Goal: Task Accomplishment & Management: Use online tool/utility

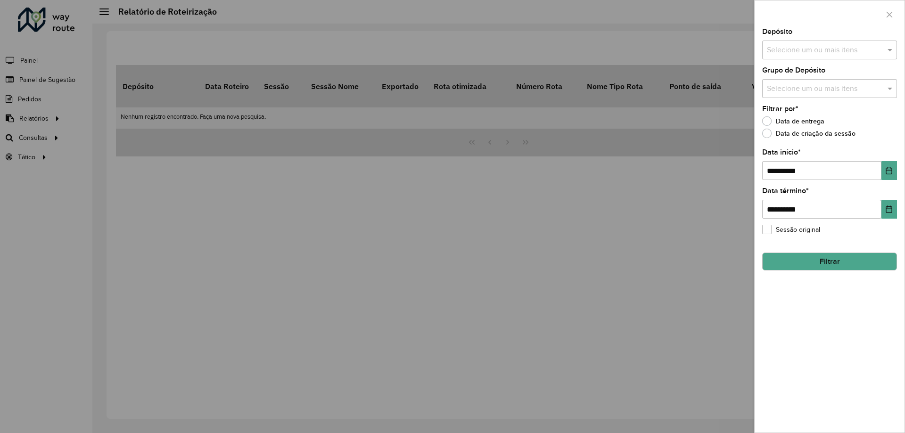
click at [873, 47] on input "text" at bounding box center [825, 50] width 121 height 11
click at [81, 140] on div at bounding box center [452, 216] width 905 height 433
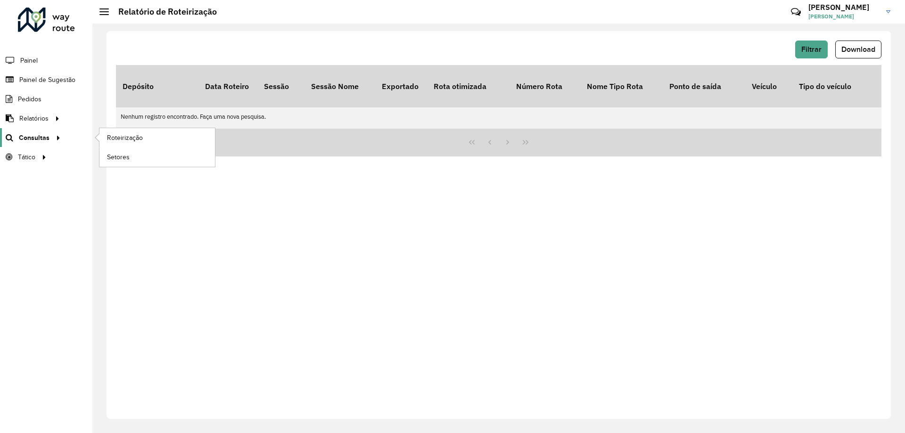
click at [51, 146] on link "Consultas" at bounding box center [32, 137] width 64 height 19
click at [139, 141] on span "Roteirização" at bounding box center [126, 138] width 38 height 10
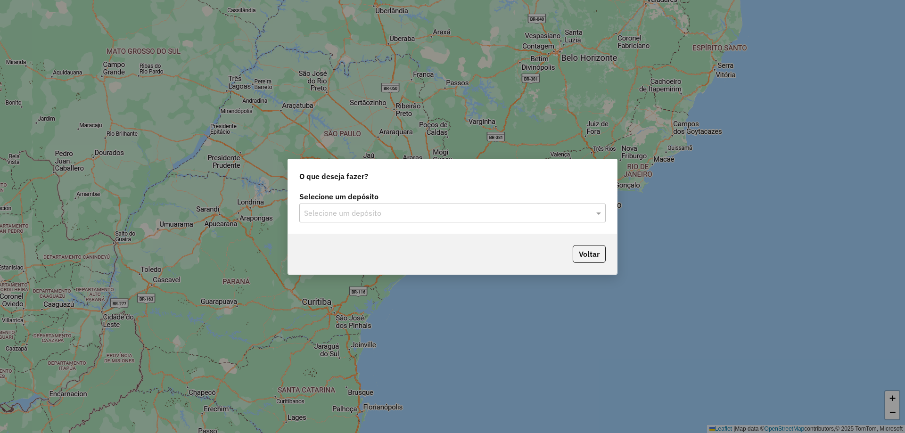
click at [373, 208] on input "text" at bounding box center [443, 213] width 278 height 11
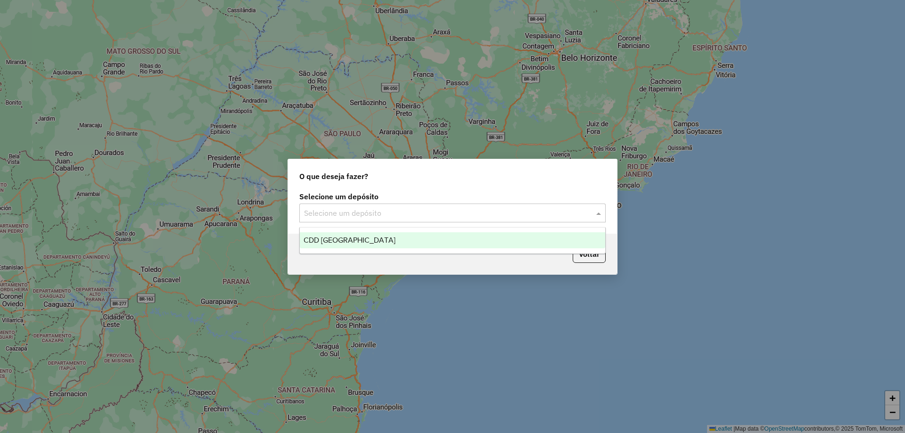
click at [330, 247] on div "CDD [GEOGRAPHIC_DATA]" at bounding box center [452, 240] width 305 height 16
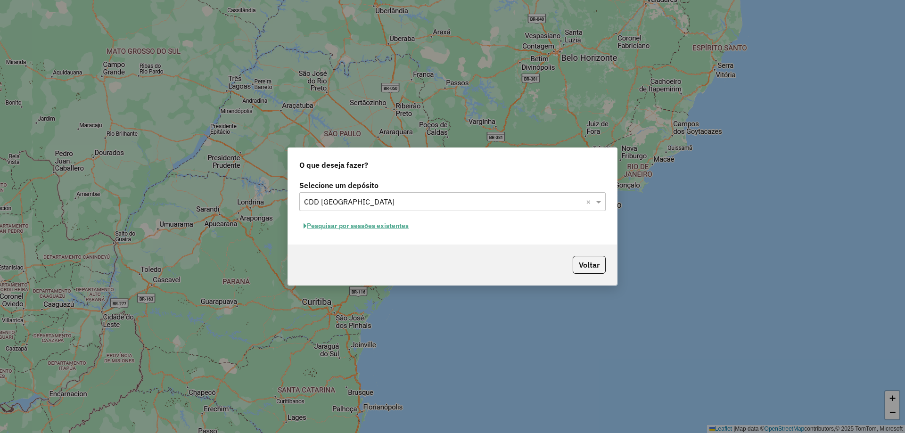
click at [384, 222] on button "Pesquisar por sessões existentes" at bounding box center [356, 226] width 114 height 15
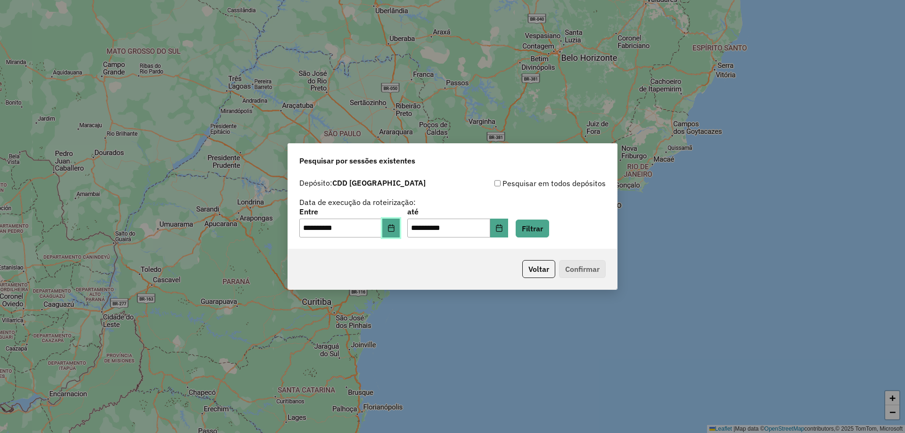
click at [395, 226] on icon "Choose Date" at bounding box center [391, 228] width 8 height 8
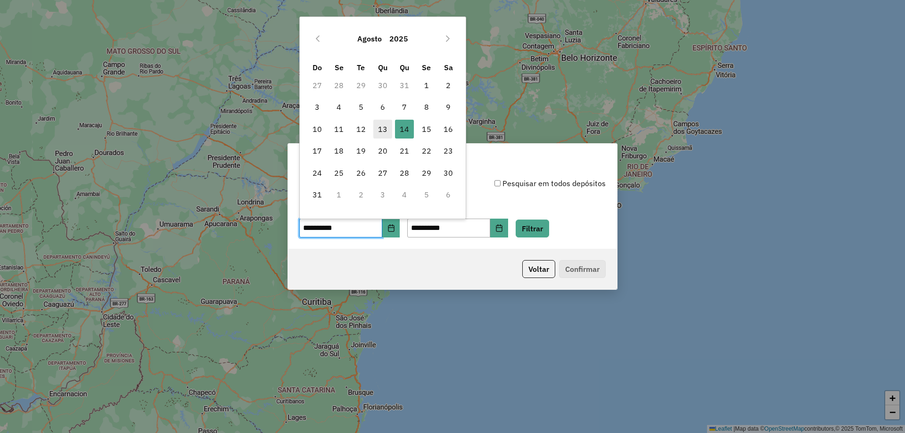
click at [383, 130] on span "13" at bounding box center [382, 129] width 19 height 19
type input "**********"
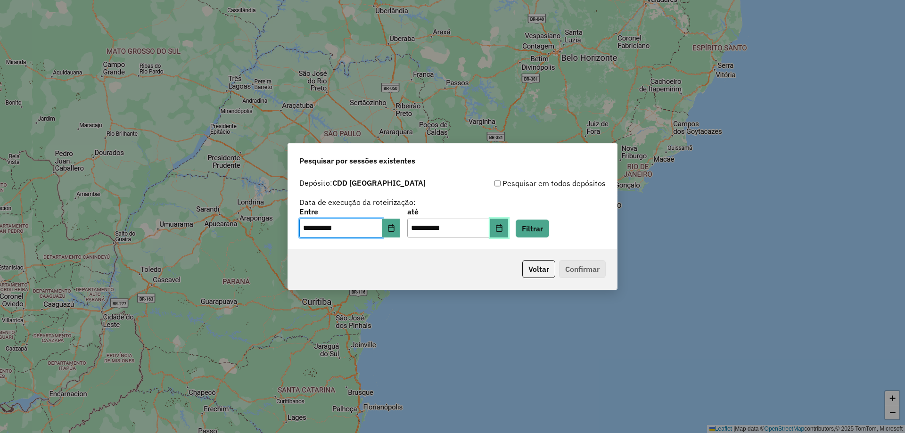
click at [503, 225] on icon "Choose Date" at bounding box center [499, 228] width 8 height 8
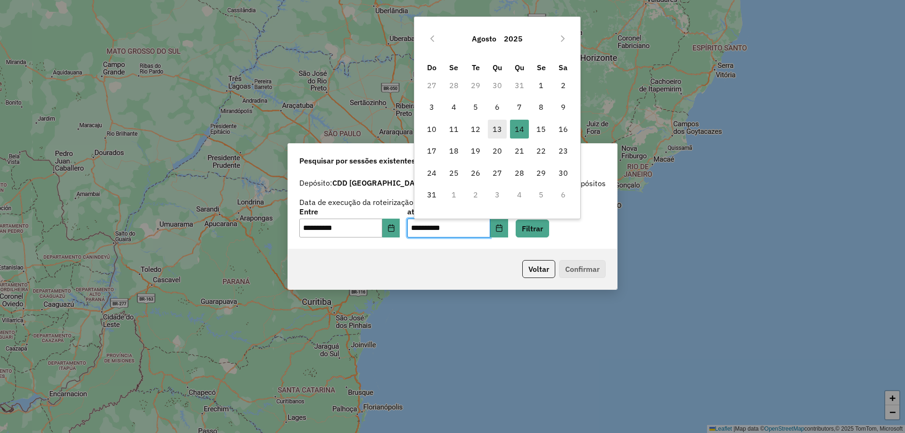
click at [493, 132] on span "13" at bounding box center [497, 129] width 19 height 19
type input "**********"
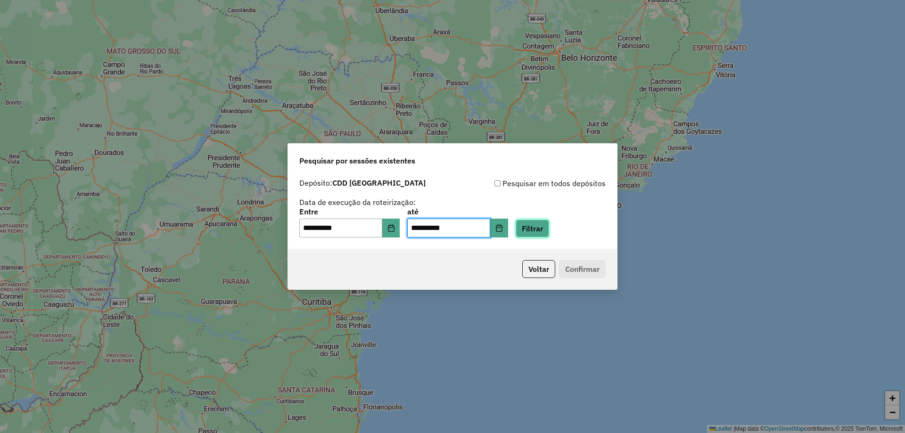
click at [549, 228] on button "Filtrar" at bounding box center [532, 229] width 33 height 18
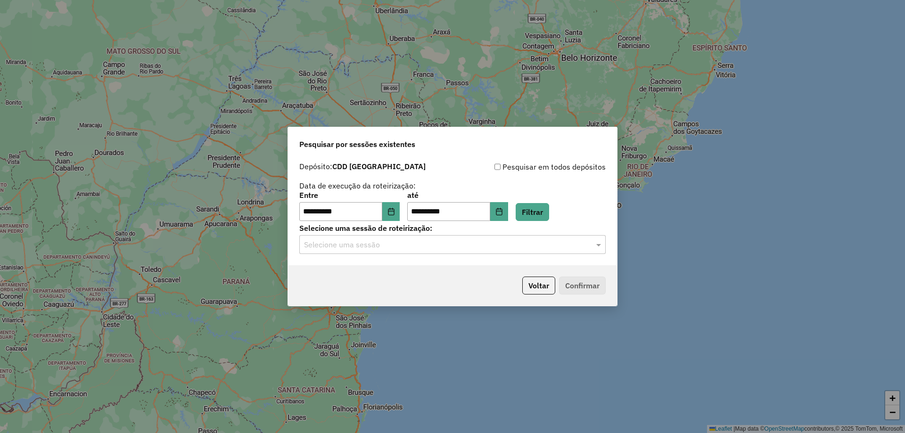
click at [362, 250] on div "Selecione uma sessão" at bounding box center [452, 244] width 306 height 19
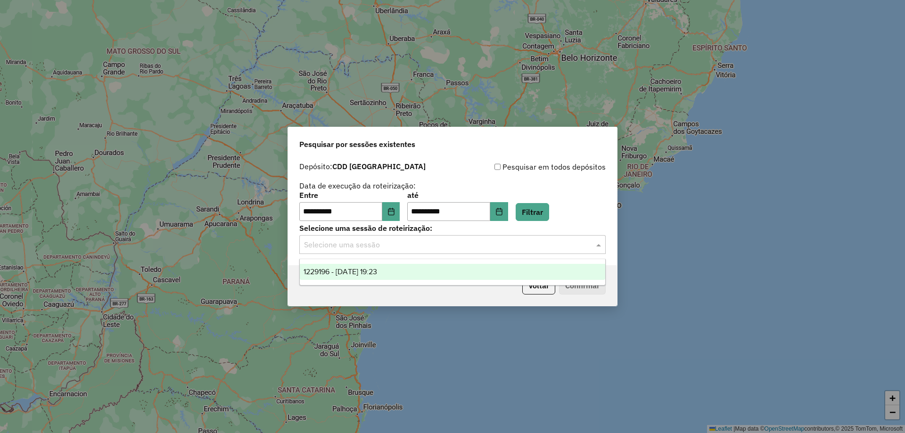
click at [346, 273] on span "1229196 - 13/08/2025 19:23" at bounding box center [341, 272] width 74 height 8
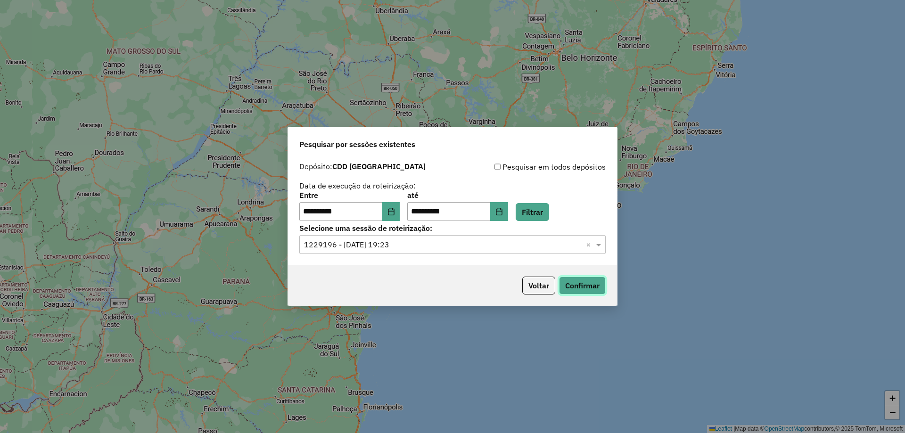
click at [586, 288] on button "Confirmar" at bounding box center [582, 286] width 47 height 18
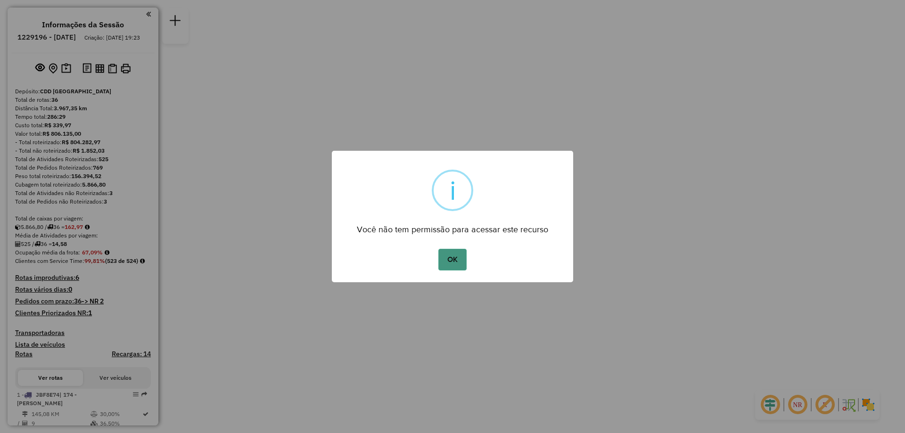
click at [448, 264] on button "OK" at bounding box center [452, 260] width 28 height 22
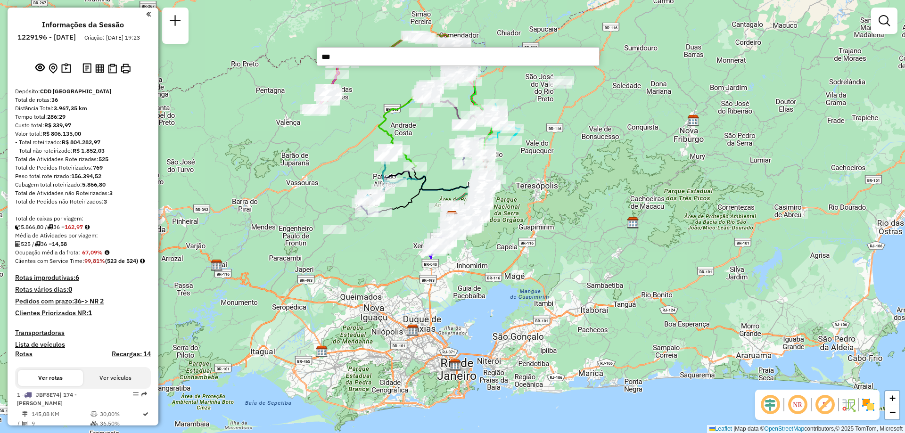
type input "****"
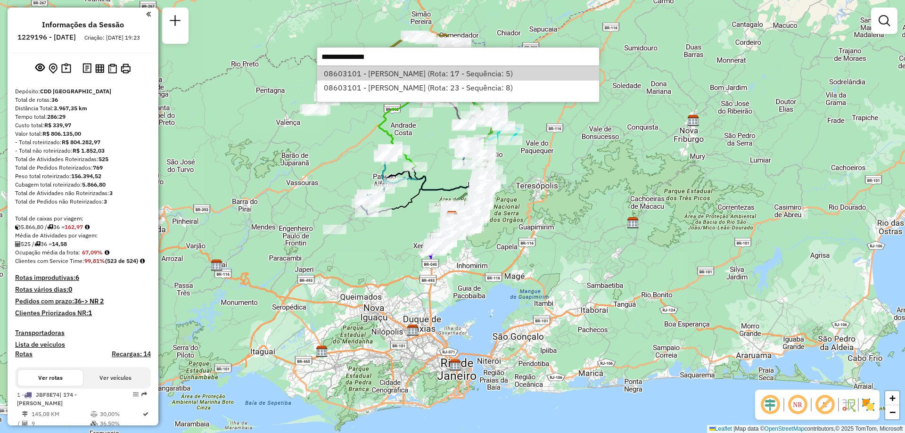
select select "**********"
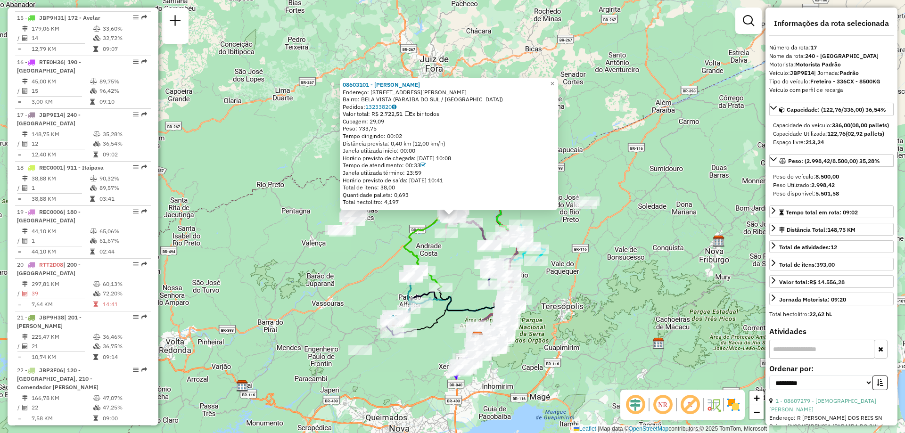
scroll to position [1184, 0]
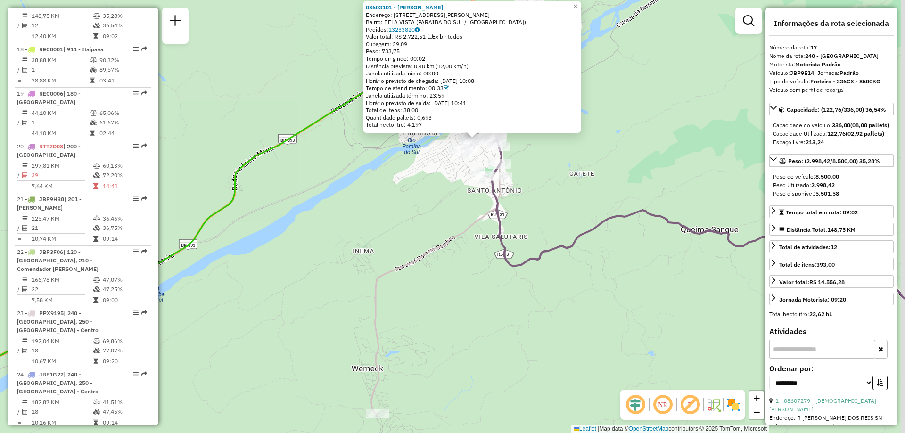
drag, startPoint x: 488, startPoint y: 171, endPoint x: 465, endPoint y: 285, distance: 116.5
click at [465, 285] on div "08603101 - ALUiSIO FABRiCIO RAI Endereço: R JOSE GARCIA SN 341 Bairro: BELA VIS…" at bounding box center [452, 216] width 905 height 433
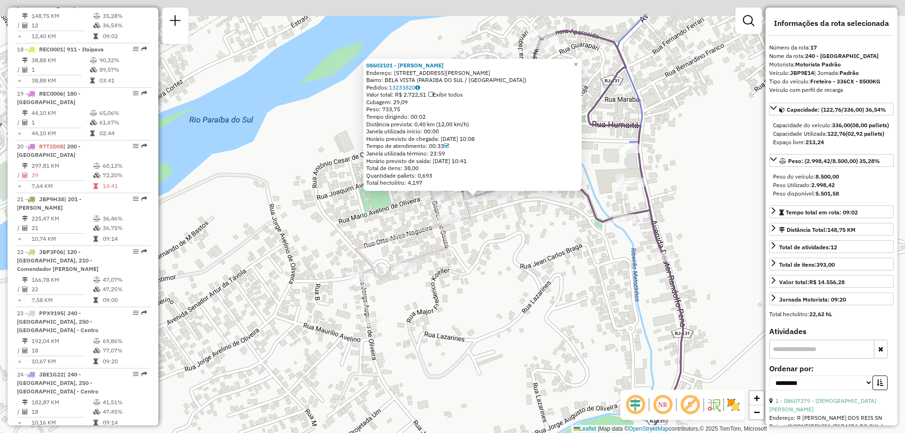
drag, startPoint x: 495, startPoint y: 179, endPoint x: 497, endPoint y: 237, distance: 58.5
click at [497, 237] on div "08603101 - ALUiSIO FABRiCIO RAI Endereço: R JOSE GARCIA SN 341 Bairro: BELA VIS…" at bounding box center [452, 216] width 905 height 433
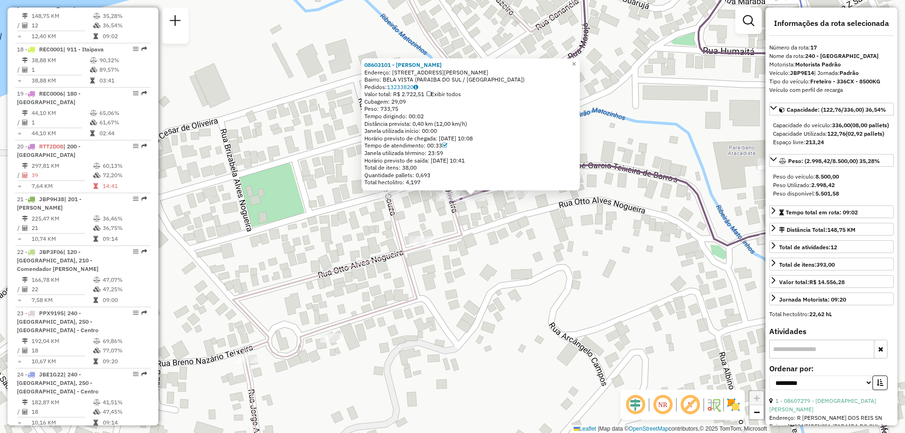
drag, startPoint x: 478, startPoint y: 211, endPoint x: 482, endPoint y: 230, distance: 19.2
click at [482, 230] on div "08603101 - ALUiSIO FABRiCIO RAI Endereço: R JOSE GARCIA SN 341 Bairro: BELA VIS…" at bounding box center [452, 216] width 905 height 433
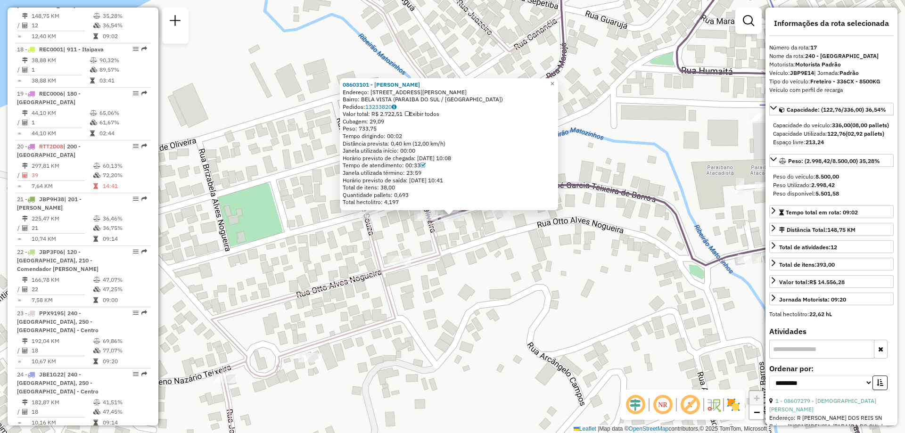
click at [447, 250] on div "08603101 - ALUiSIO FABRiCIO RAI Endereço: R JOSE GARCIA SN 341 Bairro: BELA VIS…" at bounding box center [452, 216] width 905 height 433
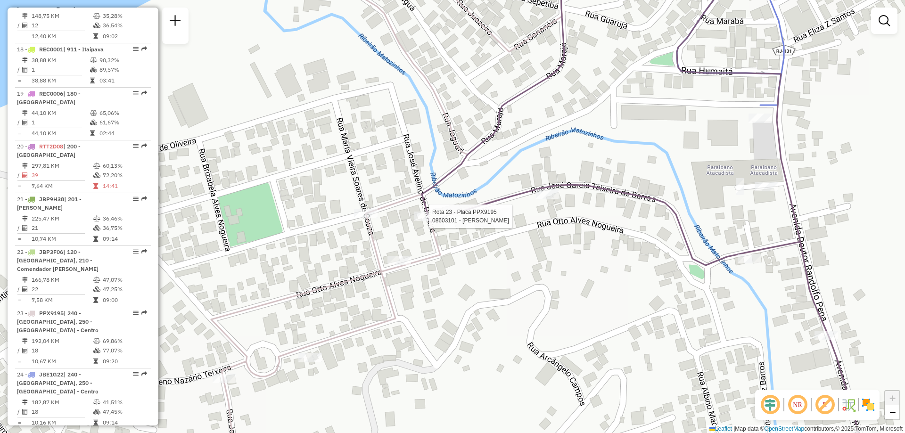
select select "**********"
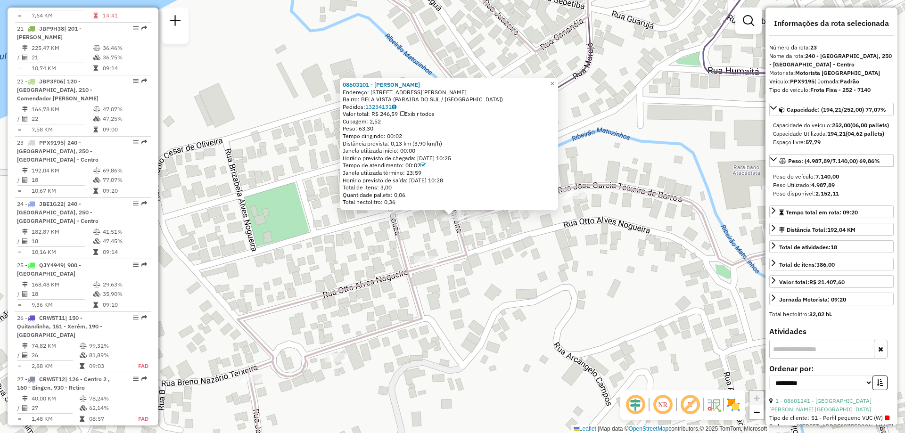
scroll to position [1492, 0]
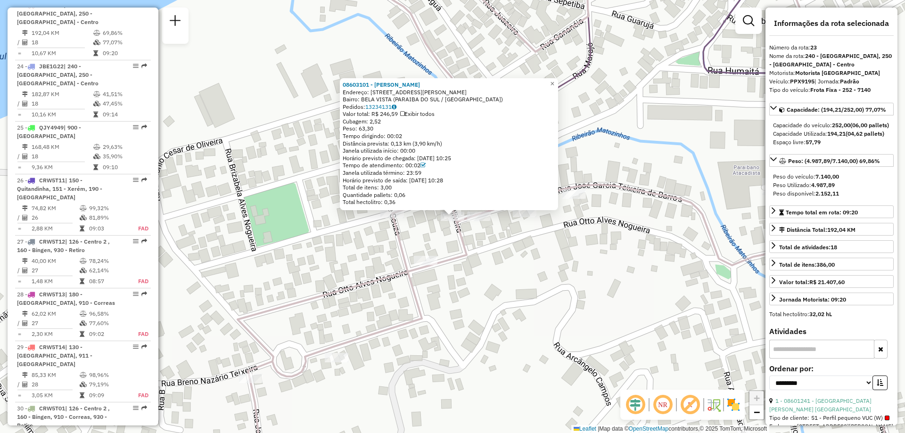
click at [461, 267] on div "08603101 - ALUiSIO FABRiCIO RAI Endereço: R JOSE GARCIA SN 341 Bairro: BELA VIS…" at bounding box center [452, 216] width 905 height 433
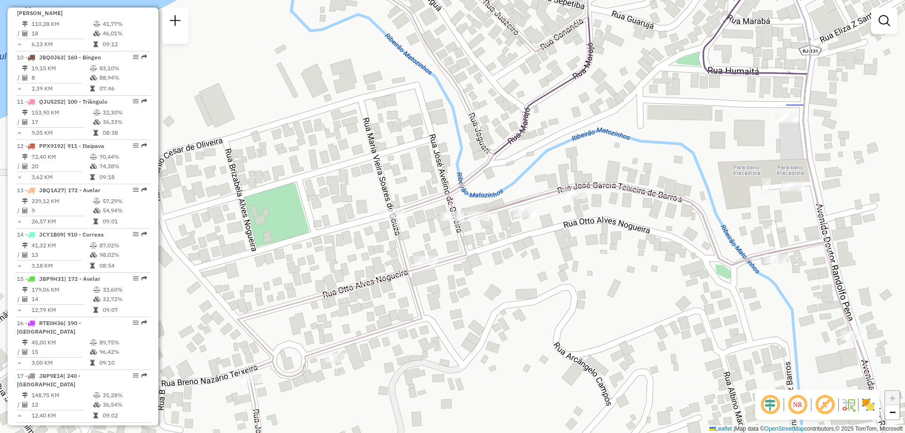
scroll to position [0, 0]
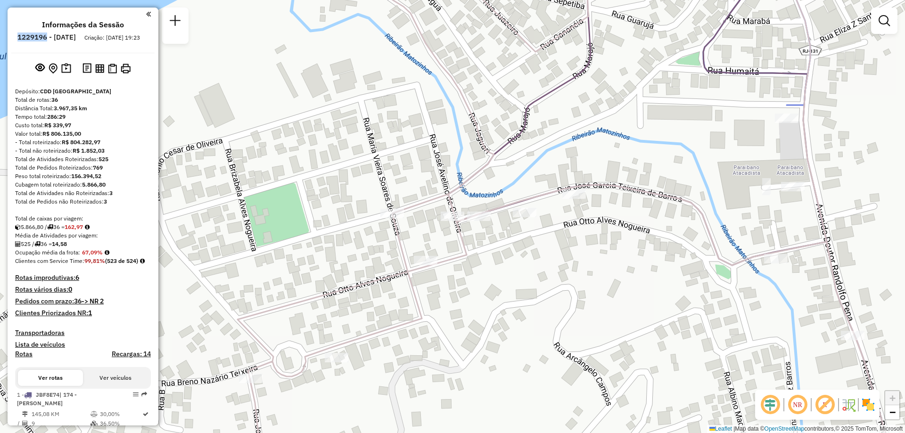
drag, startPoint x: 74, startPoint y: 38, endPoint x: 43, endPoint y: 40, distance: 30.2
click at [43, 40] on h6 "1229196 - 13/08/2025" at bounding box center [46, 37] width 58 height 8
copy h6 "1229196"
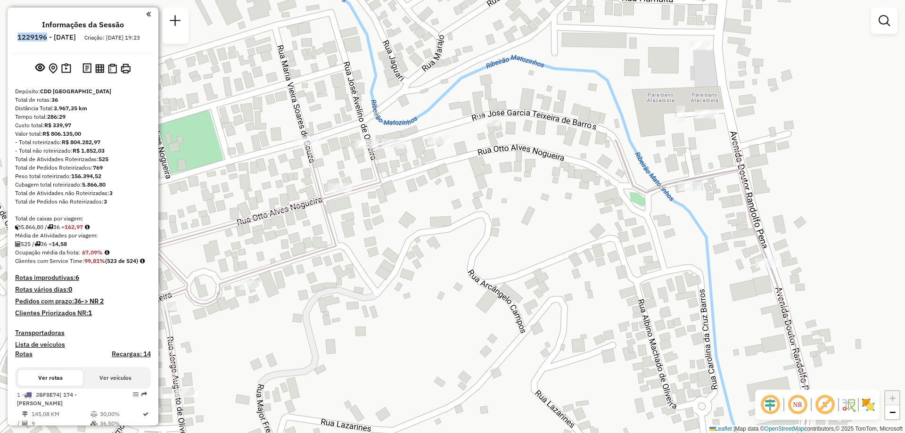
drag, startPoint x: 578, startPoint y: 147, endPoint x: 538, endPoint y: 291, distance: 150.2
click at [538, 291] on div "Janela de atendimento Grade de atendimento Capacidade Transportadoras Veículos …" at bounding box center [452, 216] width 905 height 433
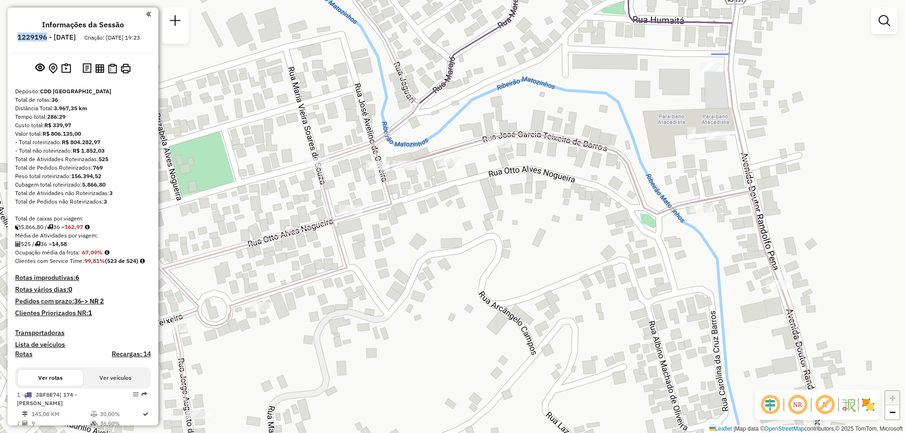
drag, startPoint x: 413, startPoint y: 183, endPoint x: 448, endPoint y: 234, distance: 62.1
click at [448, 234] on div "Janela de atendimento Grade de atendimento Capacidade Transportadoras Veículos …" at bounding box center [452, 216] width 905 height 433
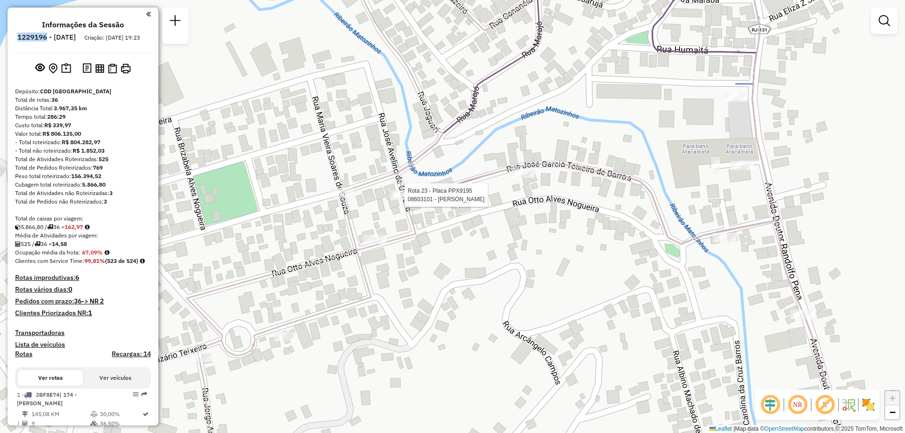
select select "**********"
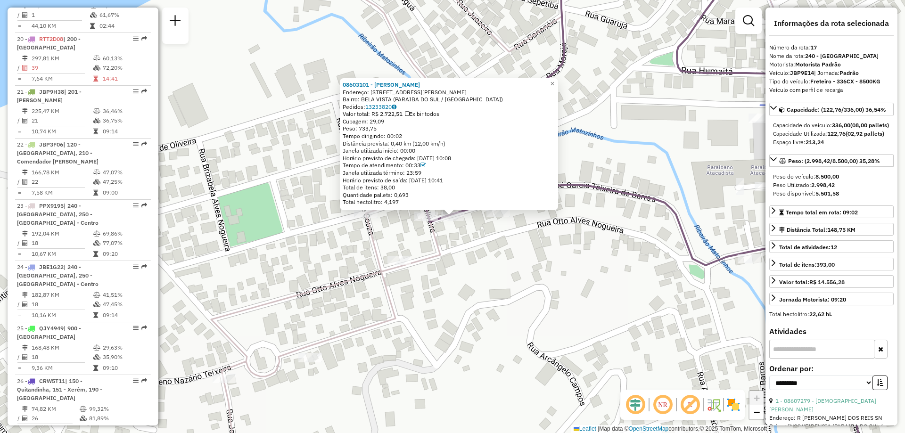
scroll to position [1184, 0]
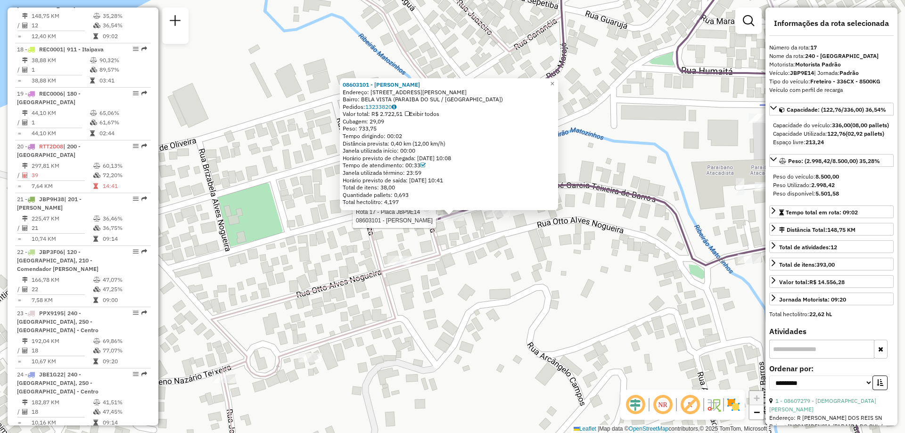
click at [440, 284] on div "Rota 17 - Placa JBP9E14 08603101 - ALUiSIO FABRiCIO RAI 08603101 - ALUiSIO FABR…" at bounding box center [452, 216] width 905 height 433
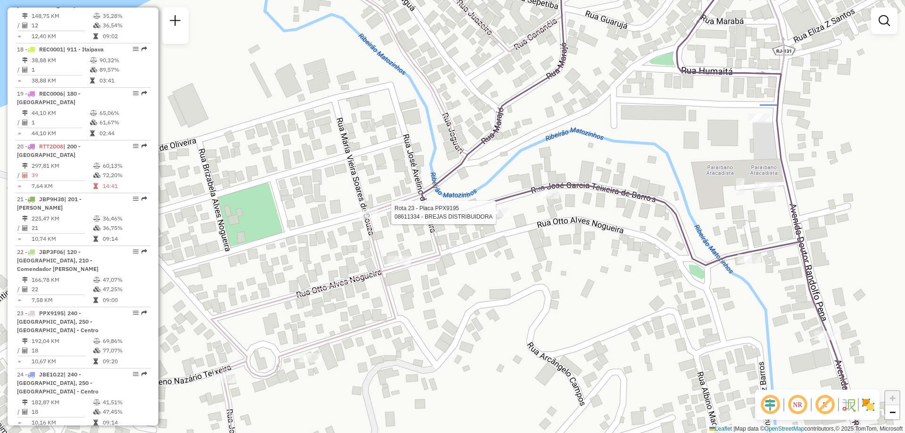
select select "**********"
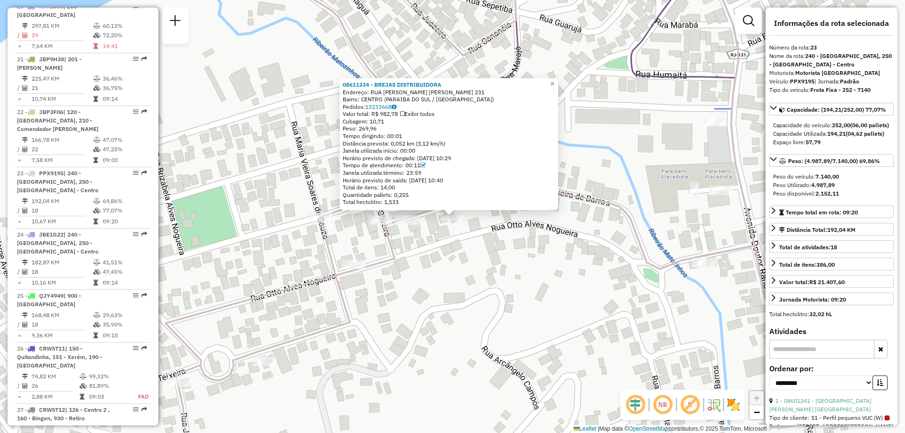
scroll to position [1492, 0]
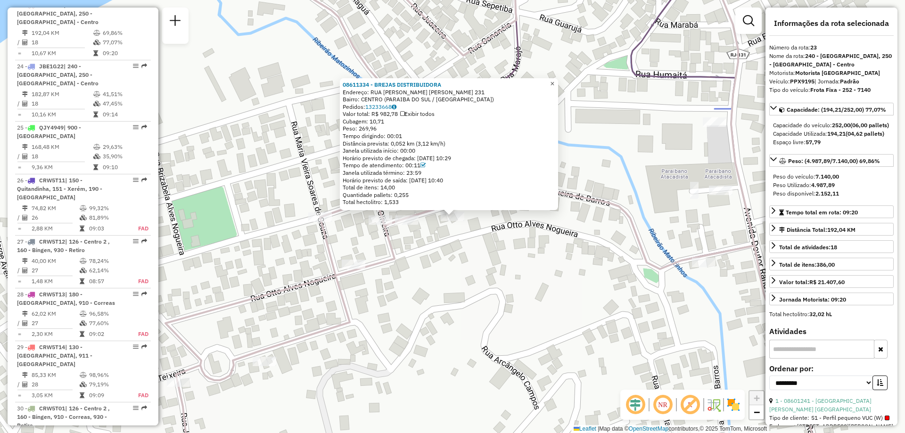
click at [558, 78] on link "×" at bounding box center [552, 83] width 11 height 11
